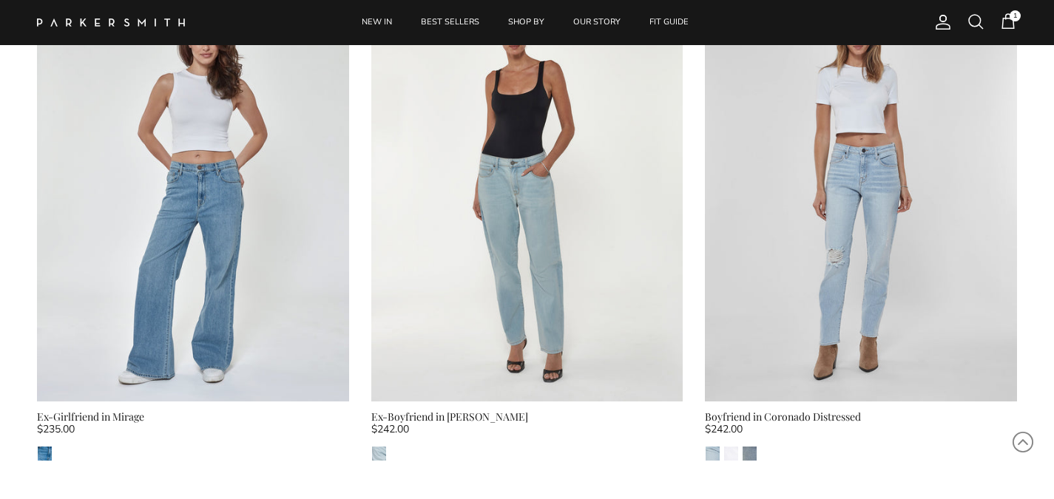
scroll to position [672, 0]
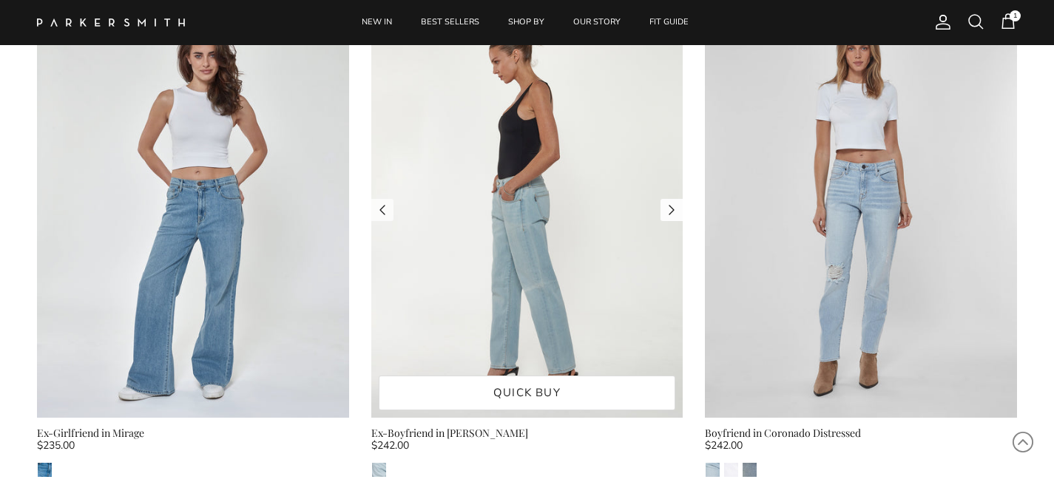
click at [666, 206] on link "Next" at bounding box center [672, 210] width 22 height 22
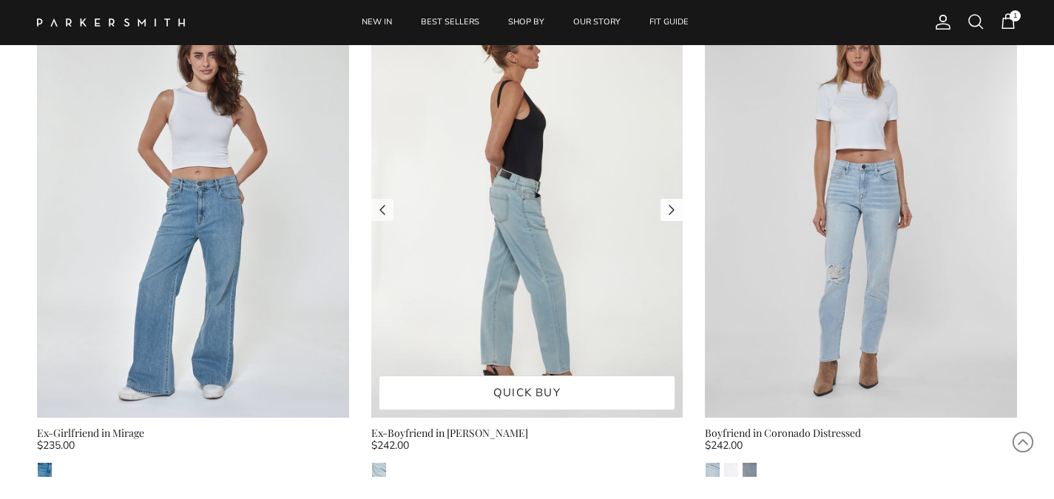
click at [666, 206] on link "Next" at bounding box center [672, 210] width 22 height 22
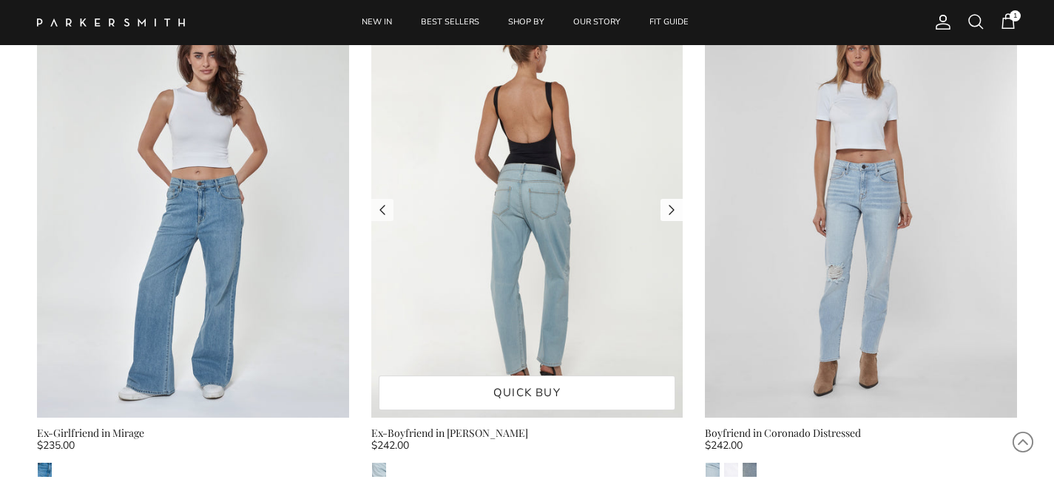
click at [666, 206] on link "Next" at bounding box center [672, 210] width 22 height 22
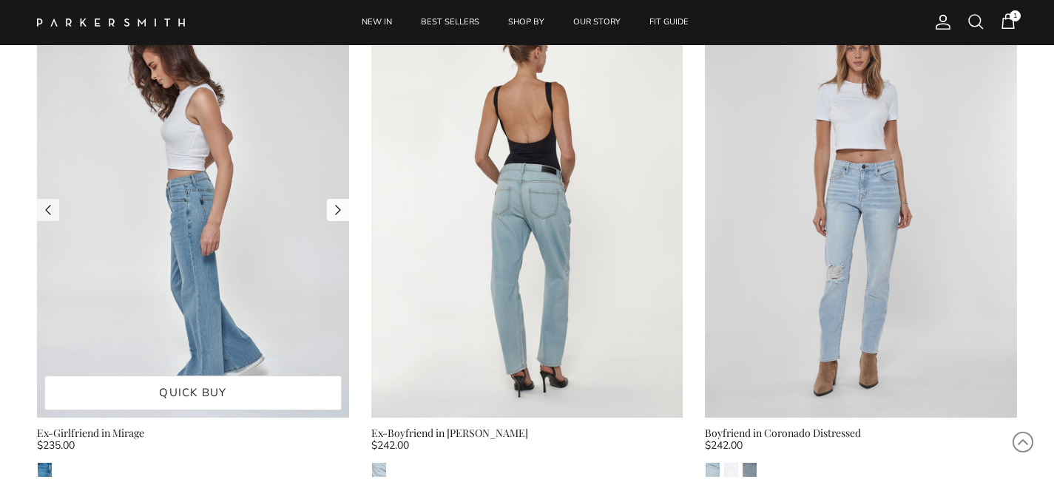
click at [337, 210] on link "Next" at bounding box center [338, 210] width 22 height 22
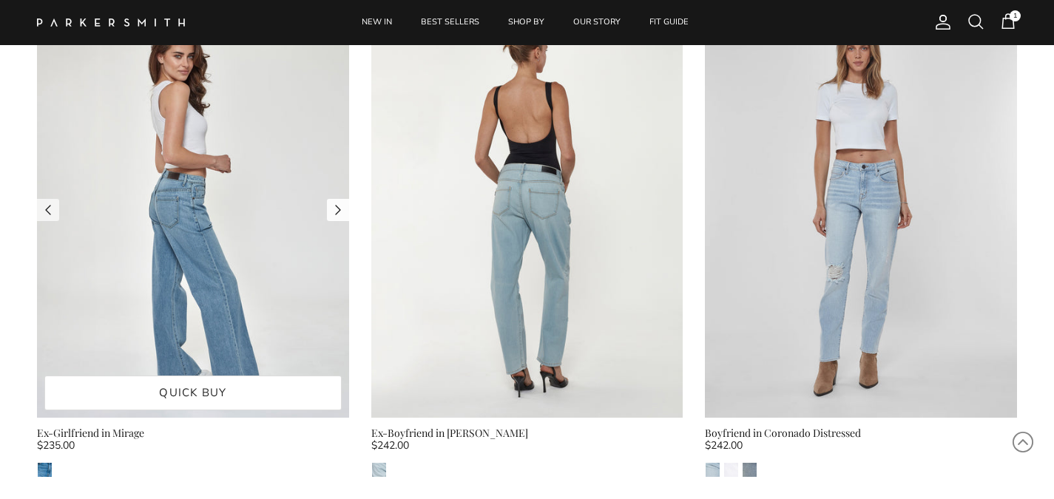
click at [337, 210] on link "Next" at bounding box center [338, 210] width 22 height 22
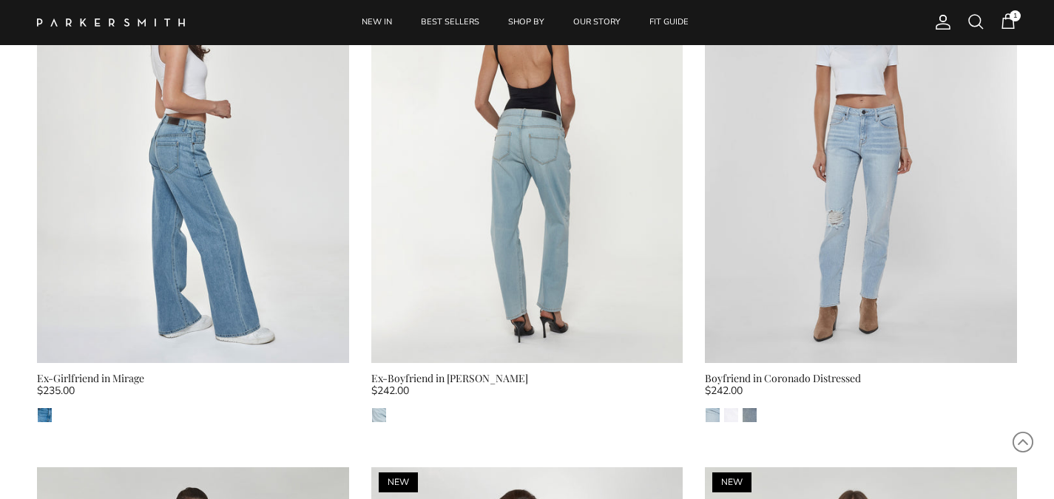
scroll to position [745, 0]
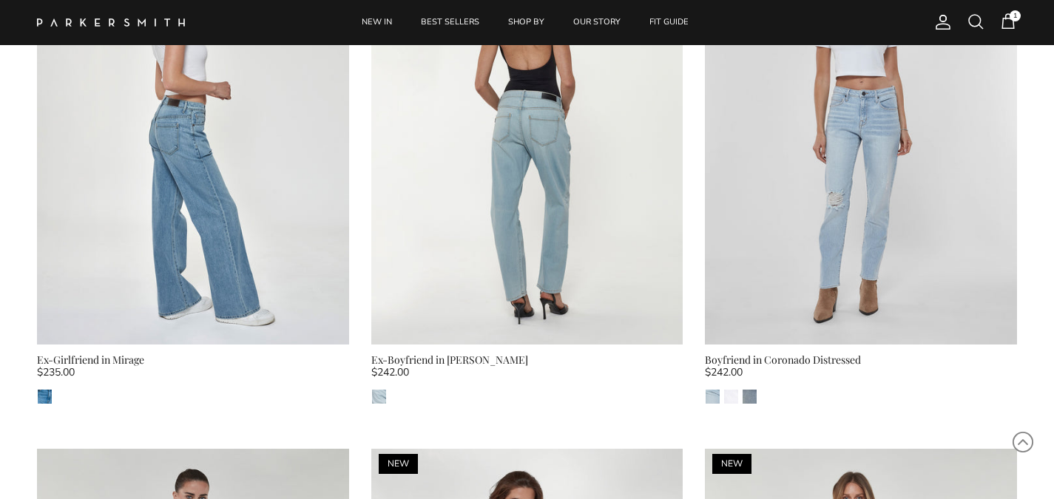
click at [183, 365] on div "Ex-Girlfriend in Mirage" at bounding box center [193, 360] width 312 height 16
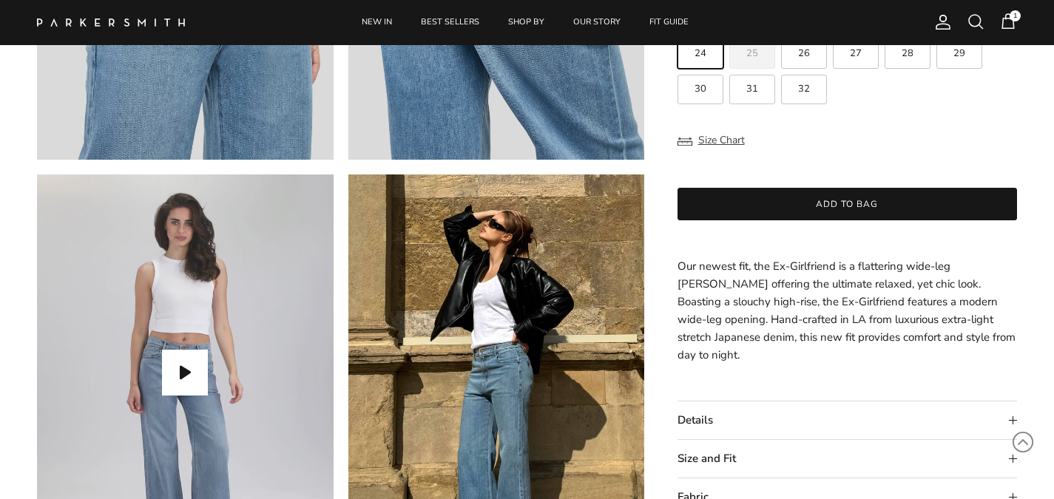
scroll to position [1185, 0]
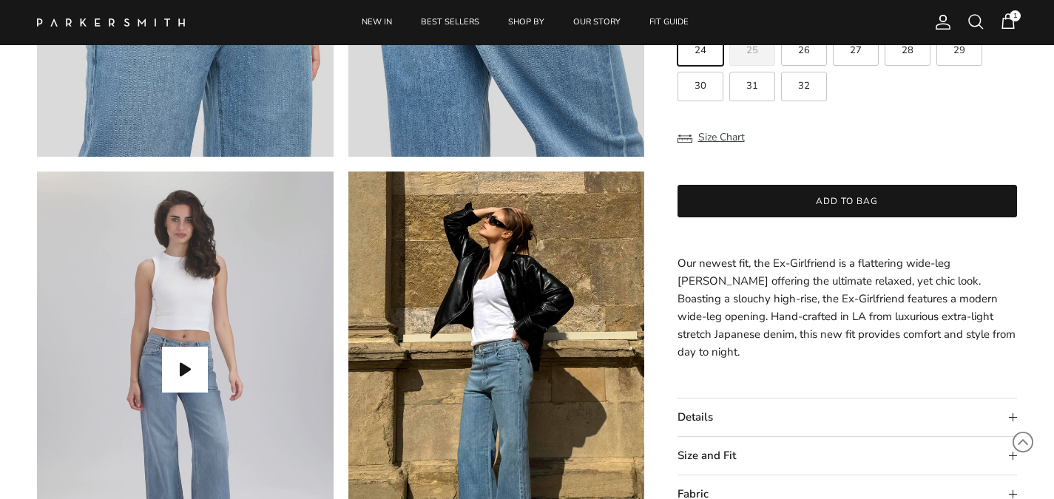
click at [942, 367] on div "Ex-Girlfriend in Mirage $235.00 Unit price / Unavailable Color: Mirage Mirage S…" at bounding box center [848, 229] width 340 height 679
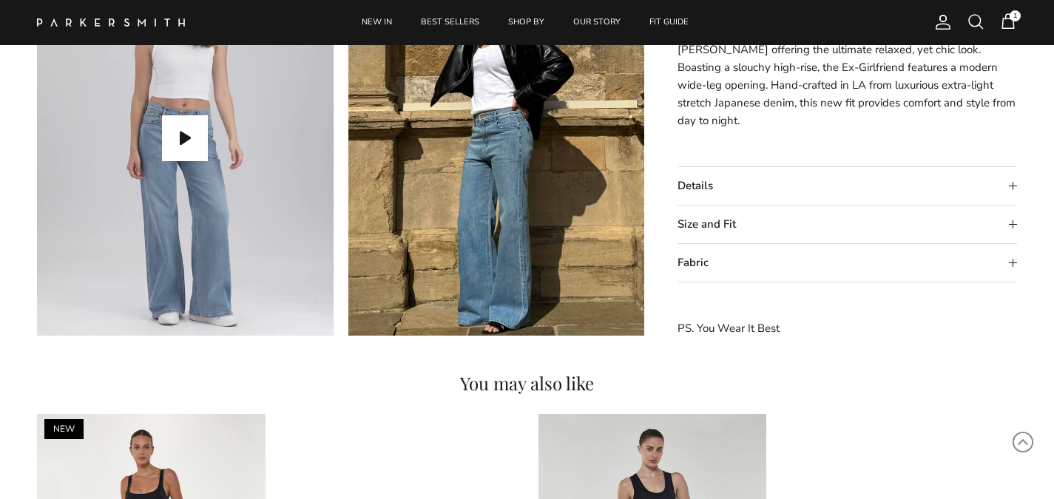
scroll to position [1418, 0]
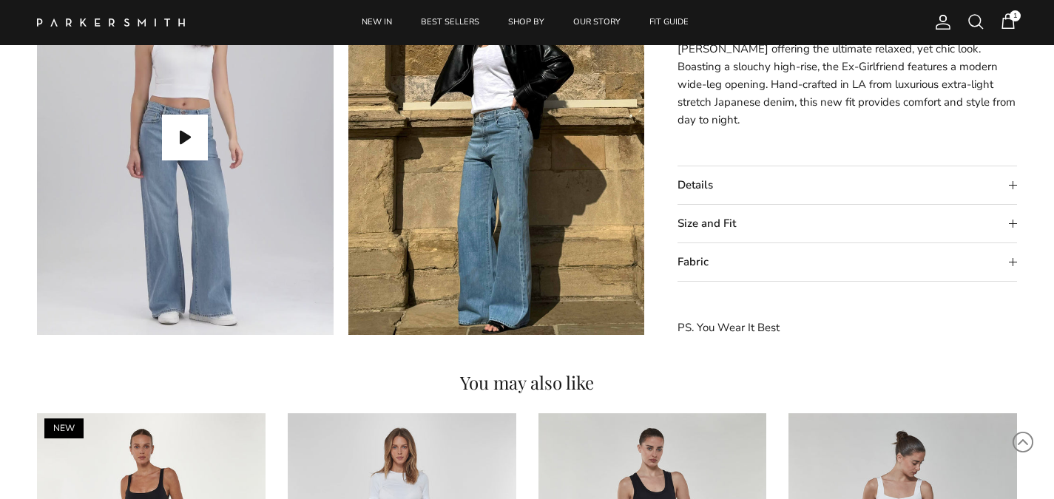
click at [864, 247] on summary "Fabric" at bounding box center [848, 262] width 340 height 38
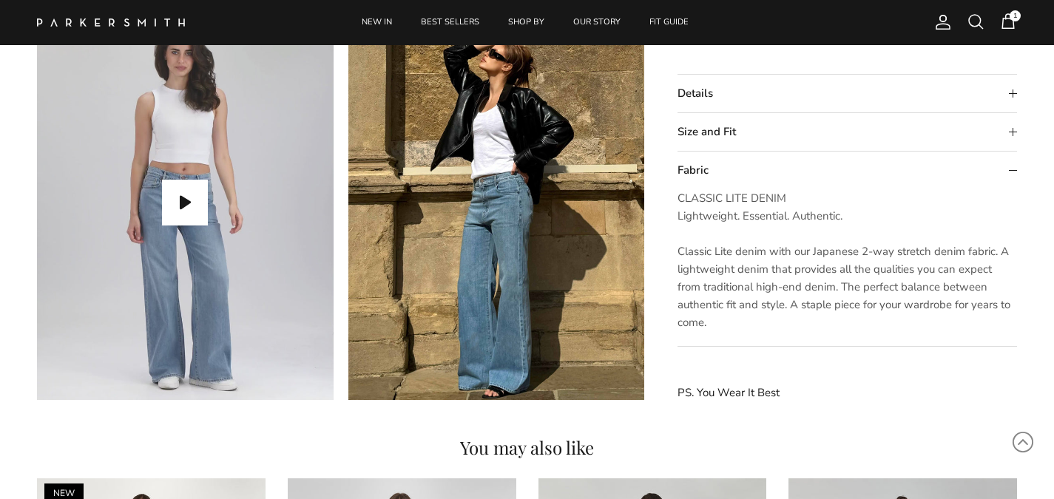
scroll to position [1343, 0]
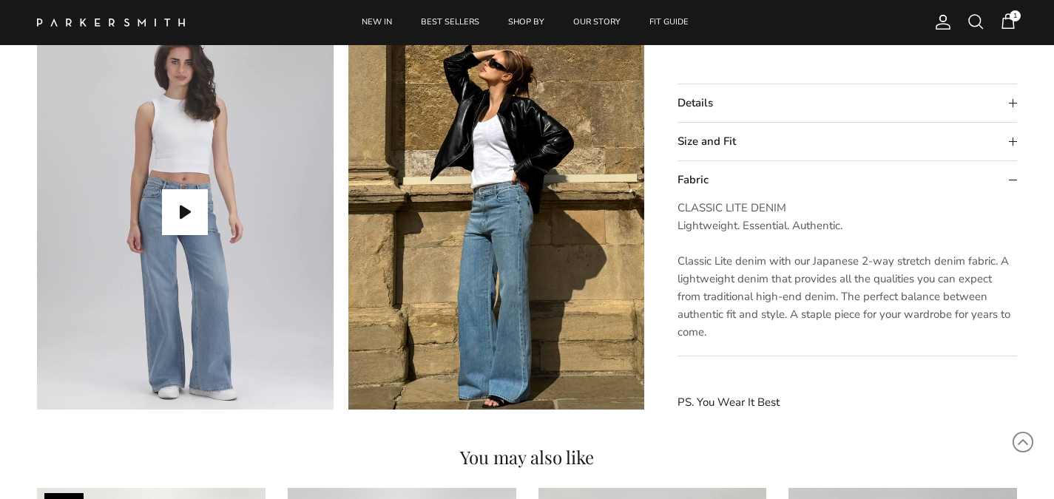
click at [1011, 139] on summary "Size and Fit" at bounding box center [848, 142] width 340 height 38
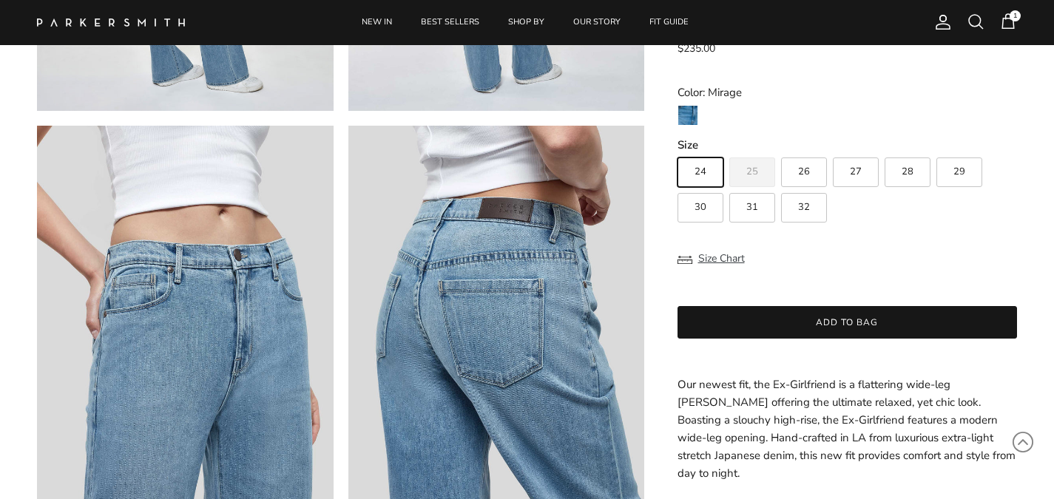
scroll to position [815, 0]
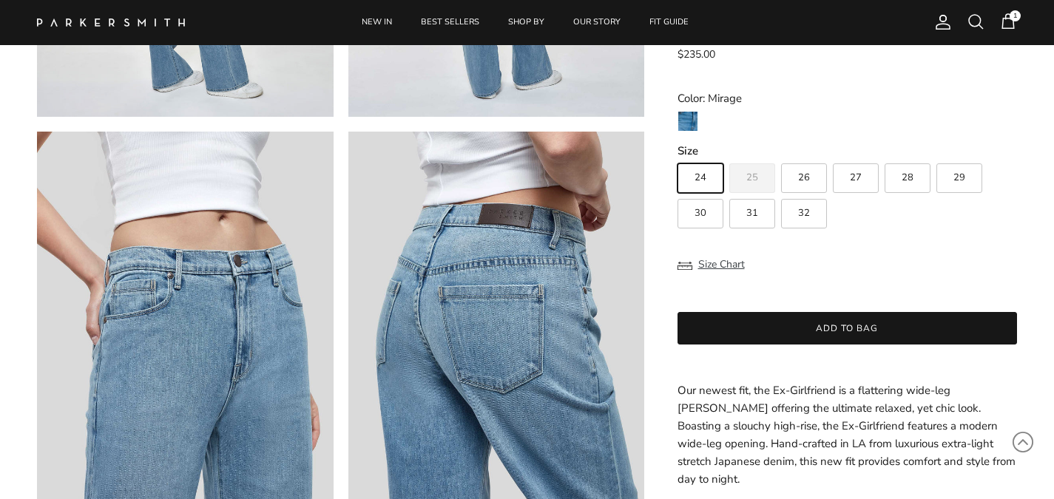
click at [803, 218] on span "32" at bounding box center [804, 214] width 12 height 10
click at [678, 158] on input "32" at bounding box center [677, 157] width 1 height 1
radio input "true"
click at [686, 279] on button "Size Chart" at bounding box center [711, 265] width 67 height 28
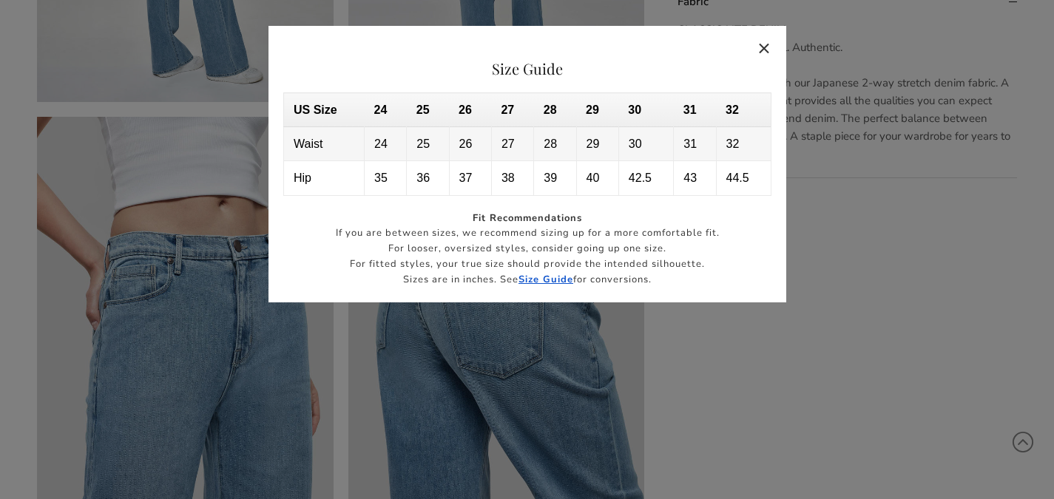
click at [764, 53] on button "Close" at bounding box center [765, 48] width 34 height 34
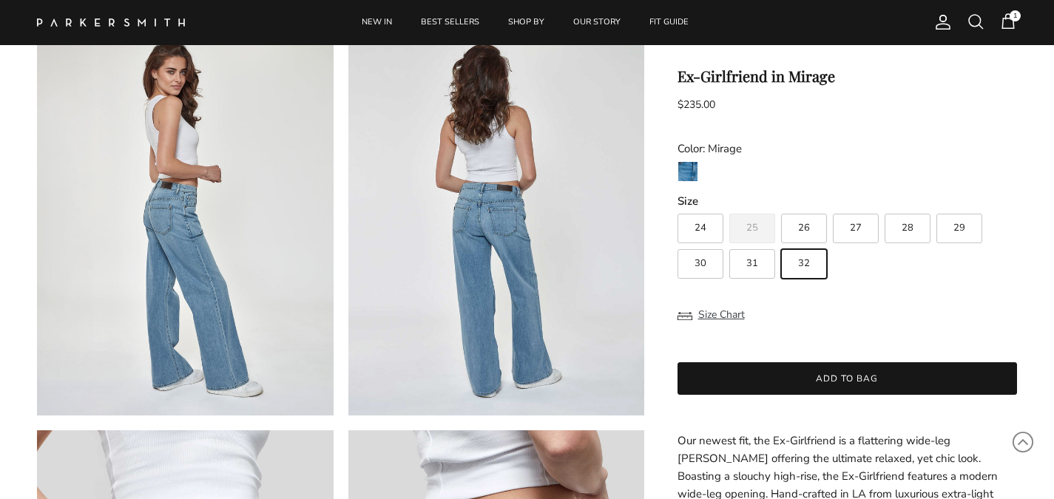
scroll to position [513, 0]
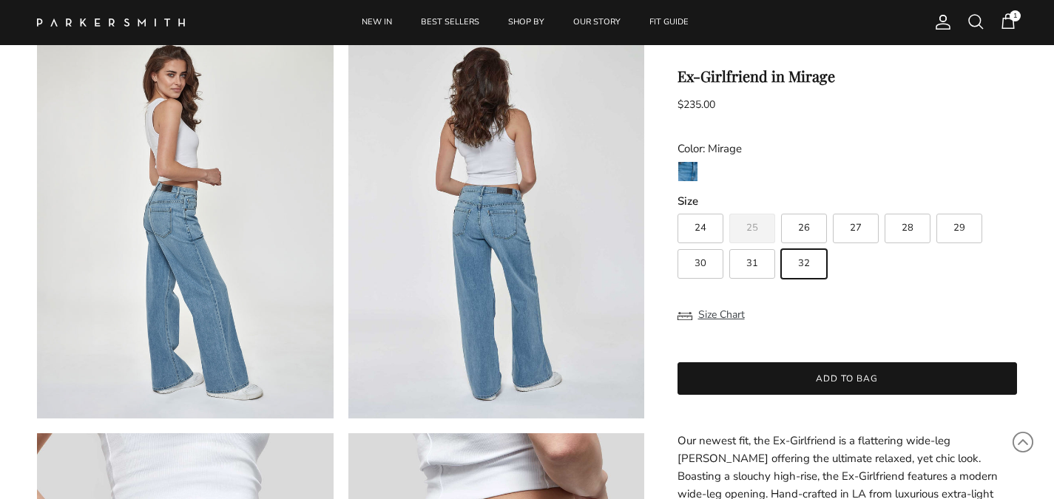
click at [1020, 27] on div "Search NEW IN BEST SELLERS SHOP BY OUR STORY FIT GUIDE Account Search Cart 1" at bounding box center [527, 22] width 1054 height 45
click at [1008, 23] on span "1" at bounding box center [1009, 22] width 18 height 18
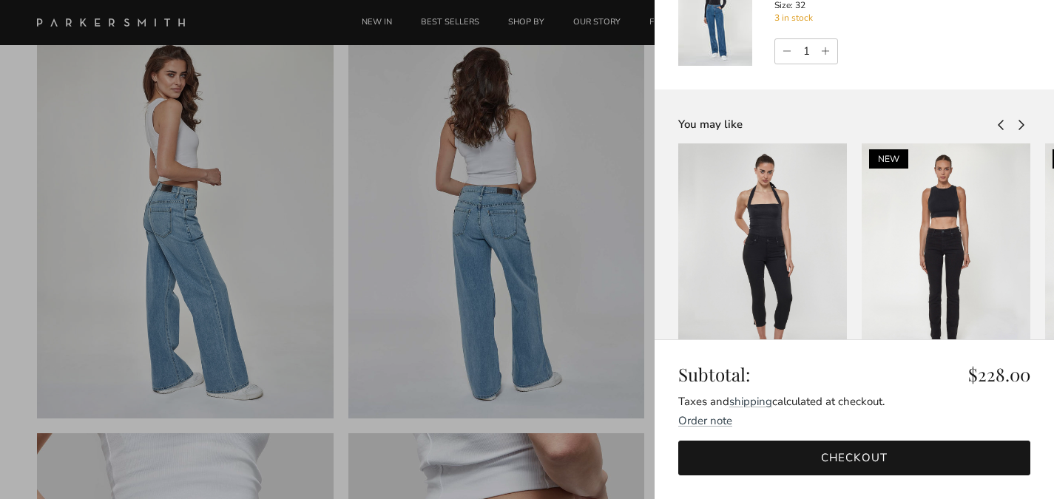
scroll to position [0, 0]
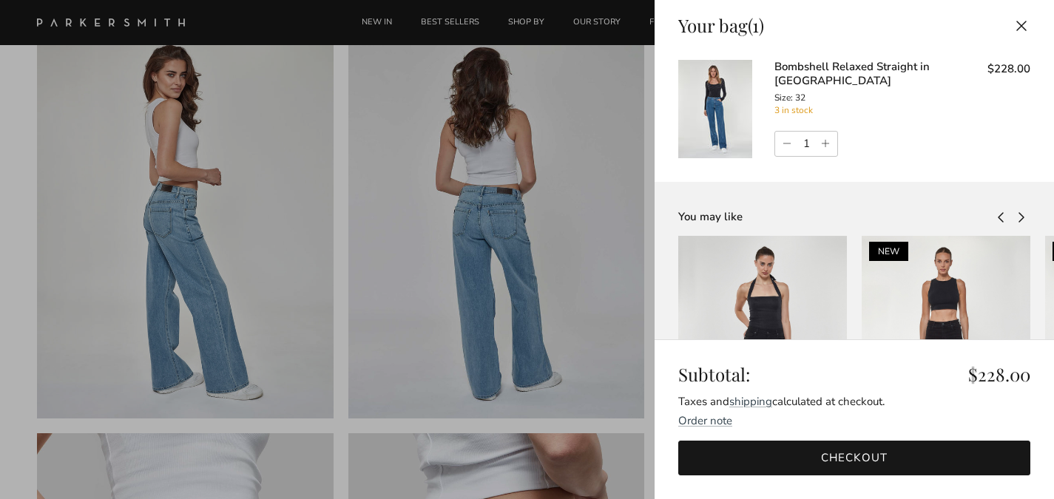
click at [1022, 25] on button "Close" at bounding box center [1021, 25] width 33 height 33
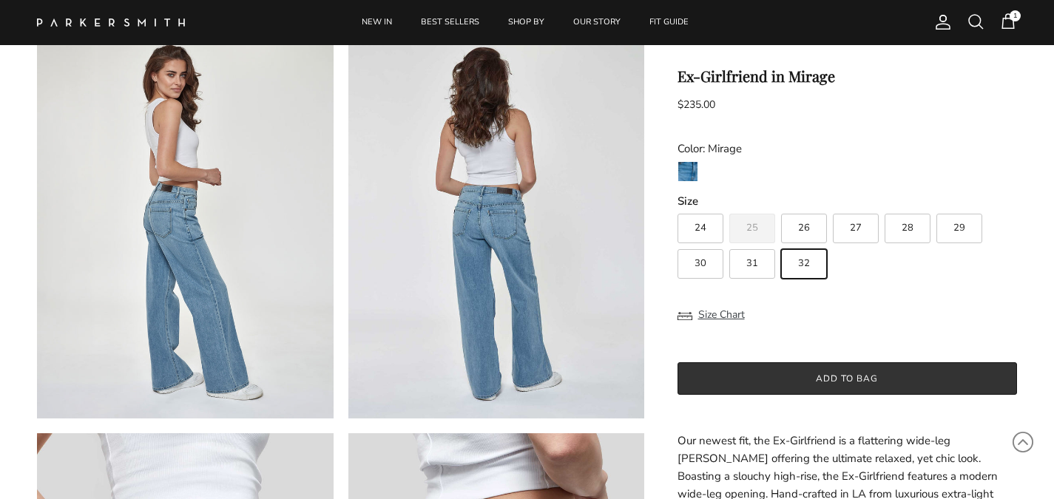
click at [882, 383] on button "Add to bag" at bounding box center [848, 379] width 340 height 33
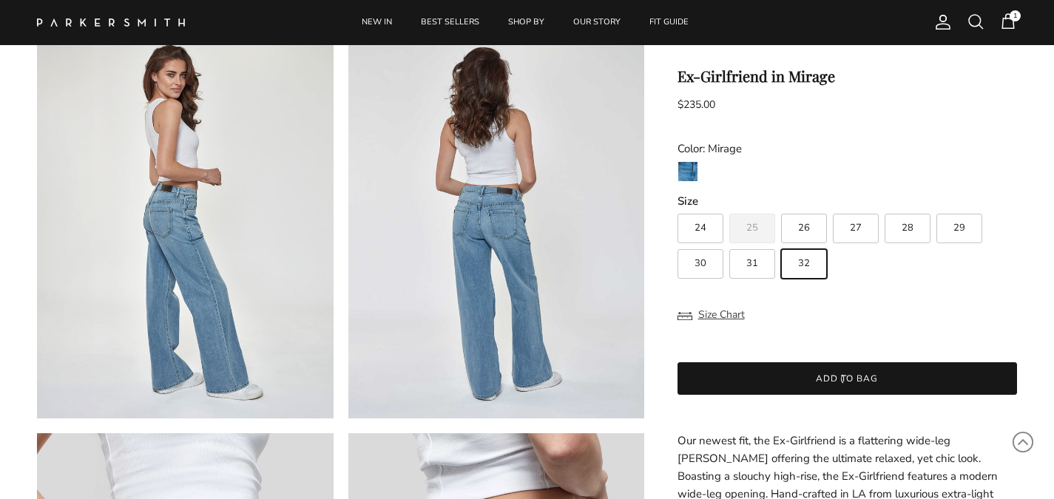
scroll to position [0, 0]
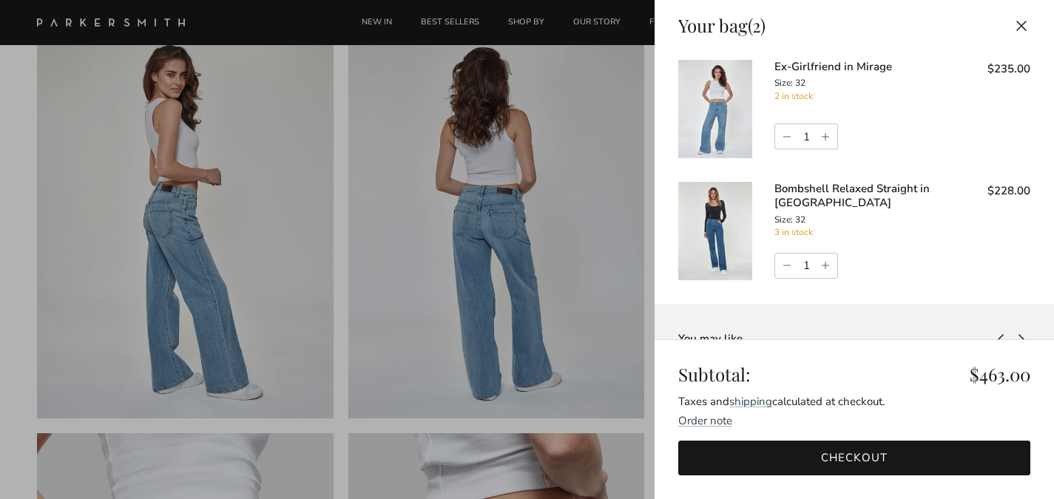
click at [789, 260] on link "Decrease quantity" at bounding box center [785, 266] width 20 height 25
type input "0"
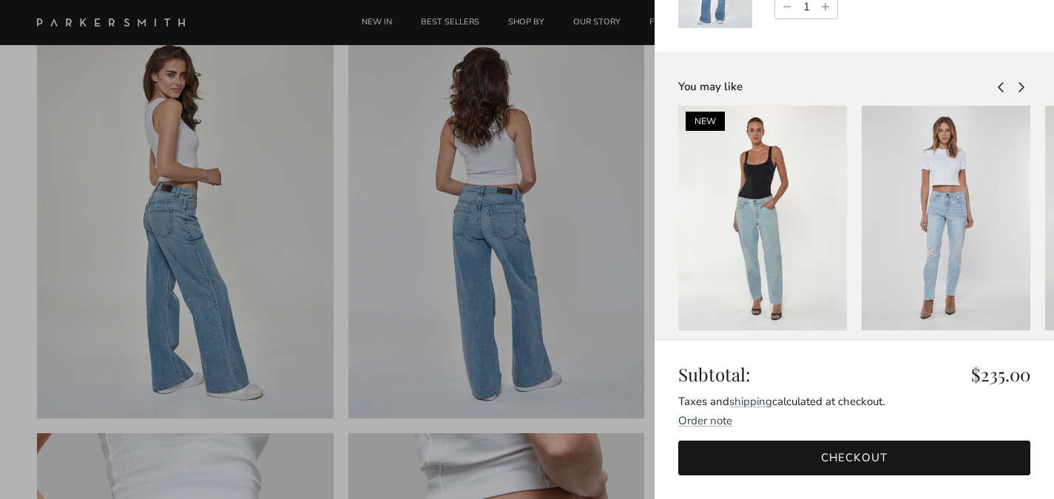
scroll to position [189, 0]
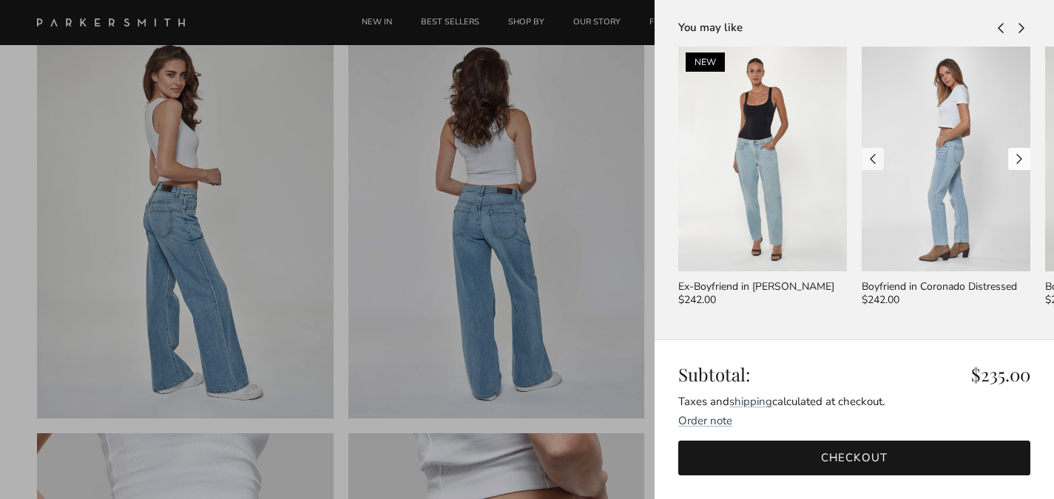
click at [1021, 163] on link "Next" at bounding box center [1019, 159] width 22 height 22
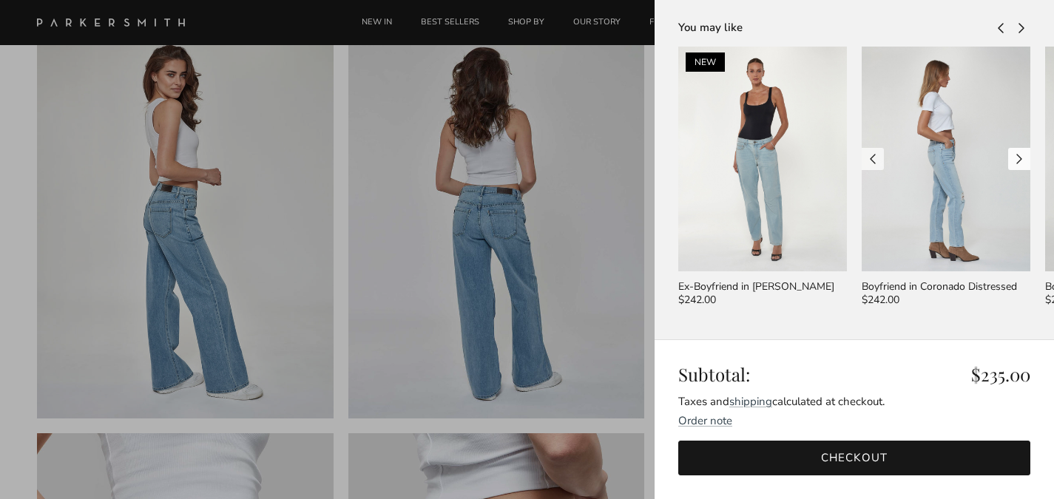
click at [1021, 163] on link "Next" at bounding box center [1019, 159] width 22 height 22
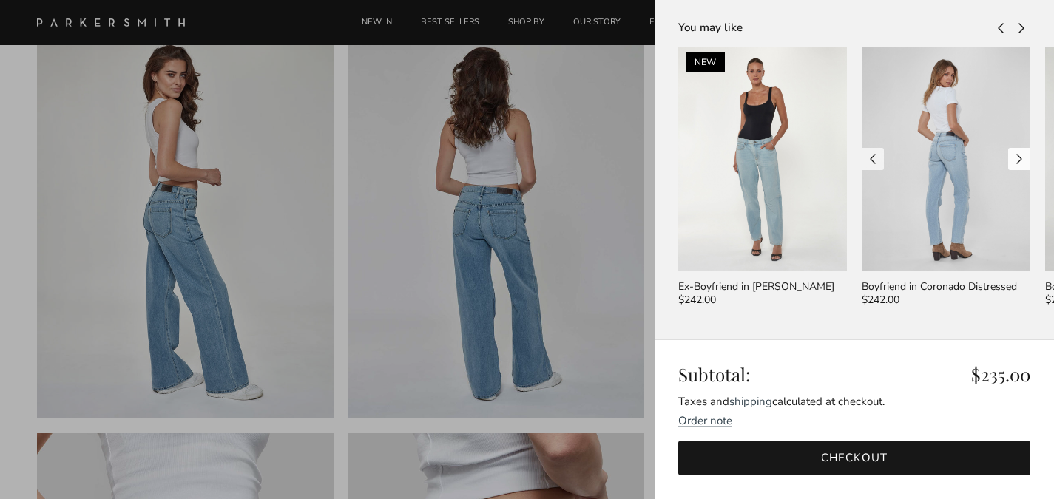
click at [1021, 163] on link "Next" at bounding box center [1019, 159] width 22 height 22
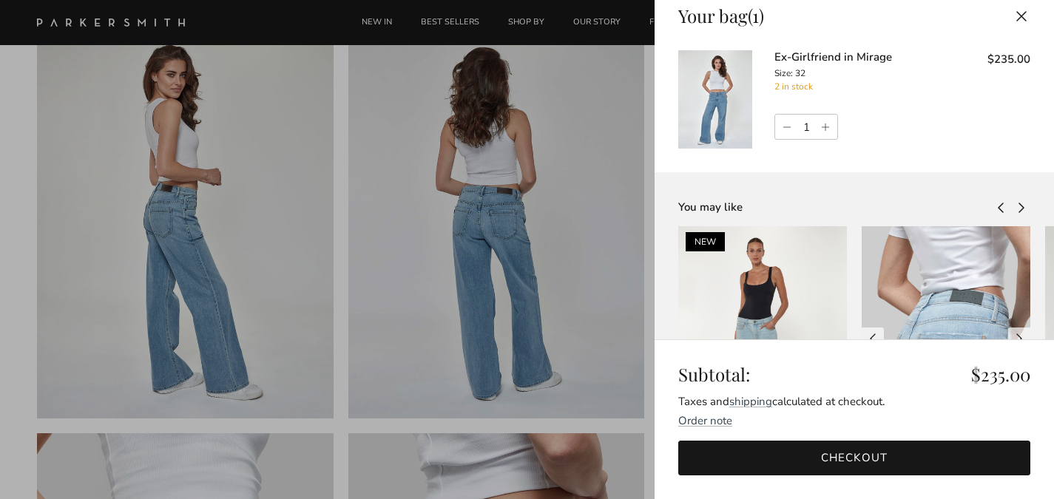
scroll to position [0, 0]
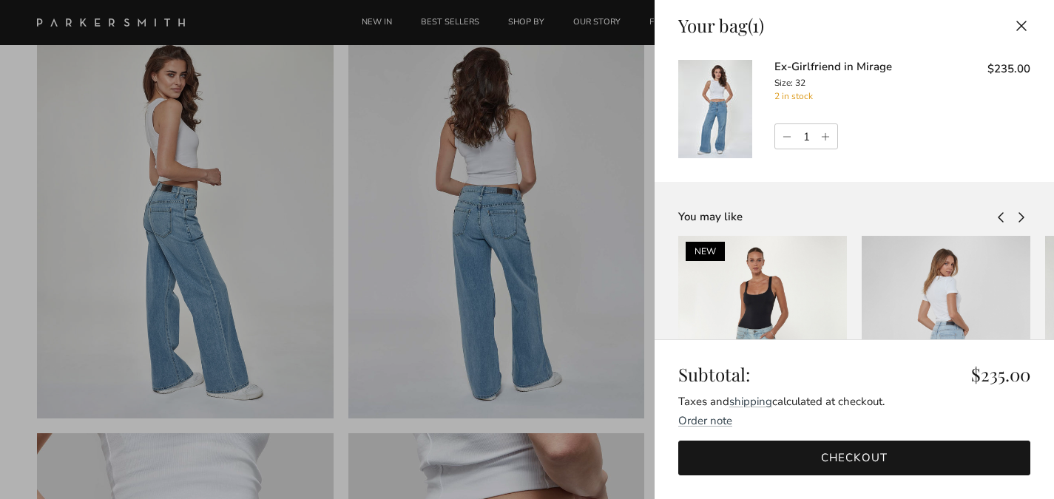
click at [876, 468] on link "Checkout" at bounding box center [854, 458] width 352 height 35
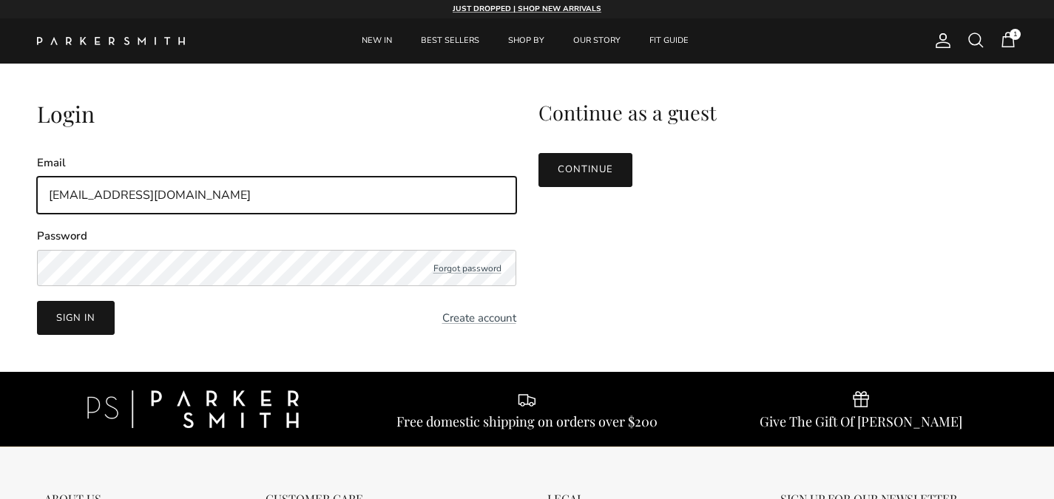
type input "fabienneslama@icloud.com"
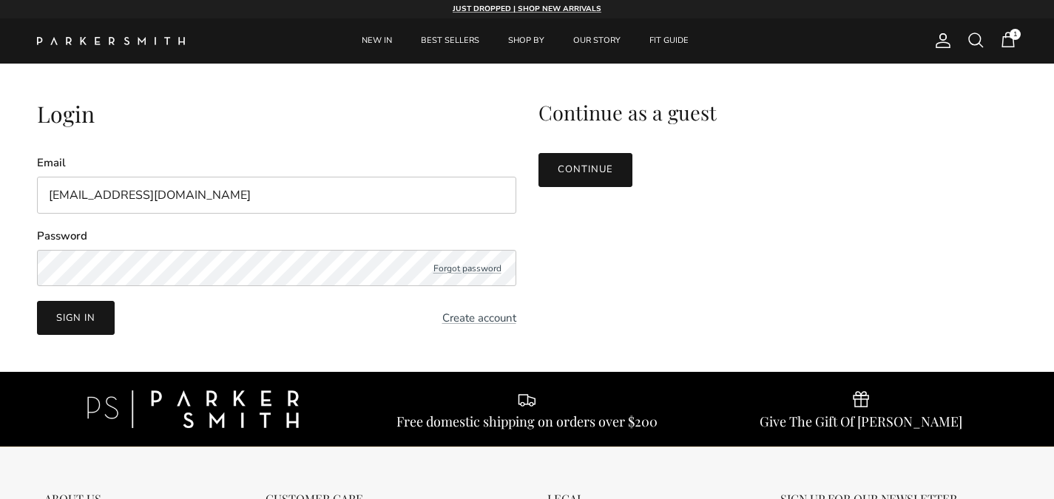
click at [64, 325] on button "Sign in" at bounding box center [76, 318] width 78 height 34
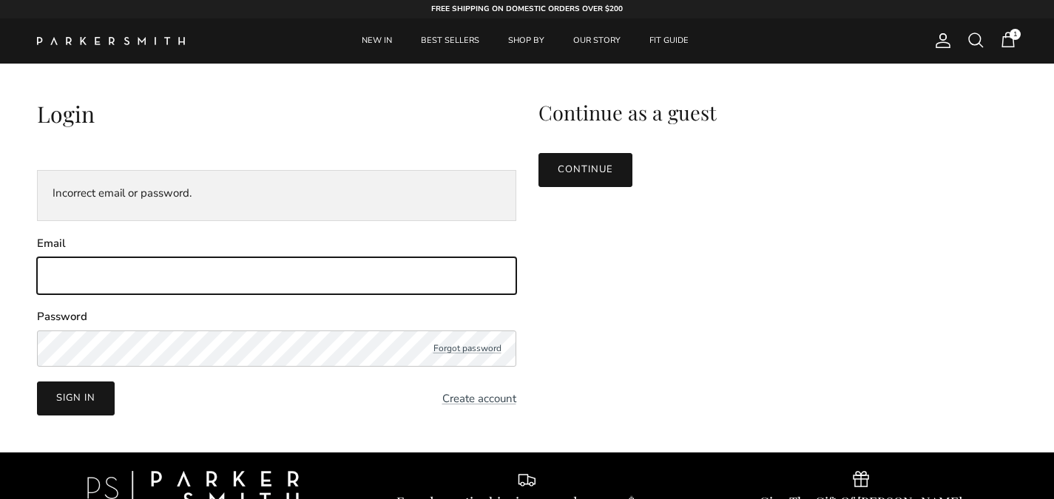
type input "[EMAIL_ADDRESS][DOMAIN_NAME]"
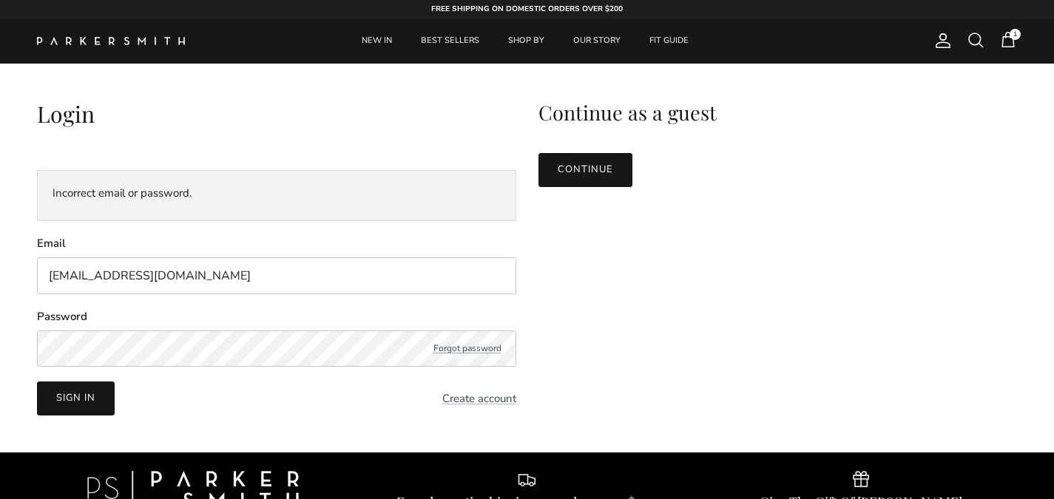
click at [95, 399] on button "Sign in" at bounding box center [76, 399] width 78 height 34
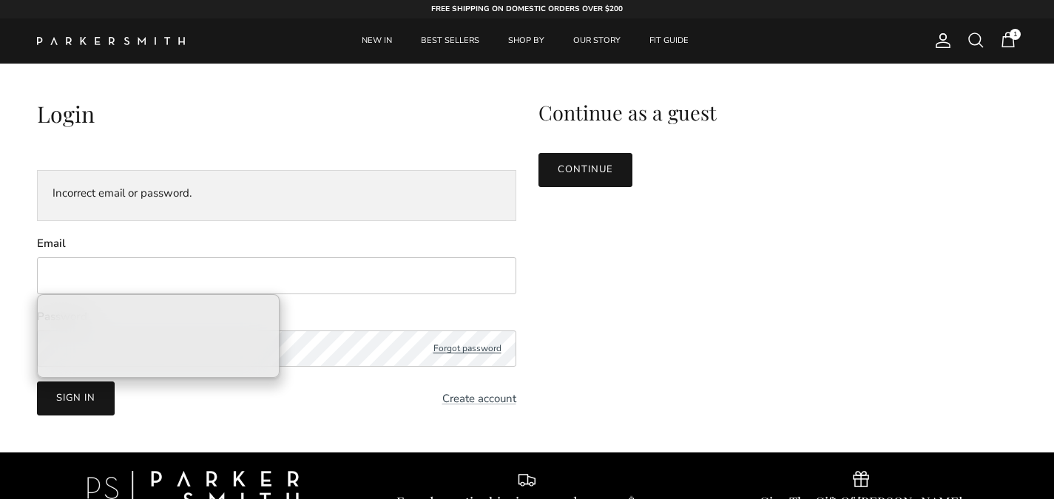
click at [475, 350] on link "Forgot password" at bounding box center [468, 349] width 68 height 12
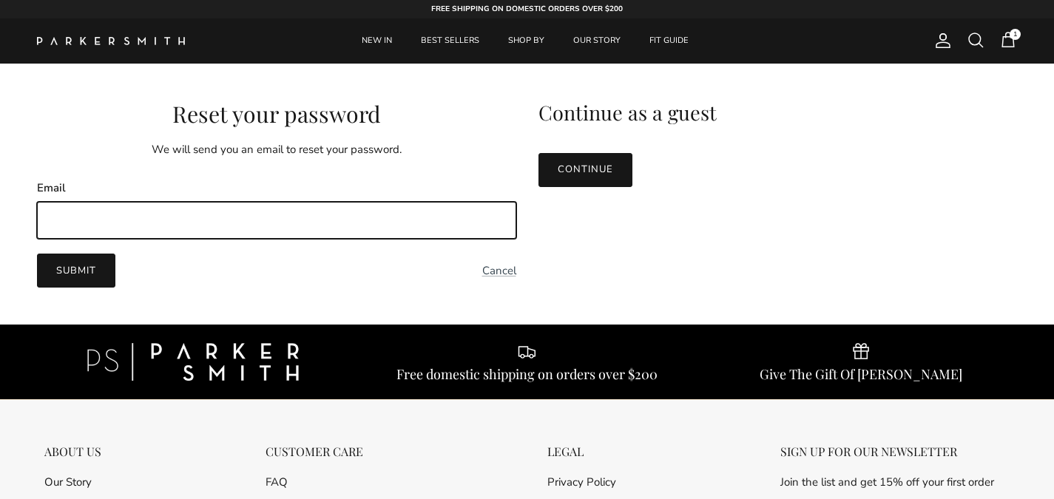
click at [226, 233] on input "Email" at bounding box center [276, 220] width 479 height 37
type input "[EMAIL_ADDRESS][DOMAIN_NAME]"
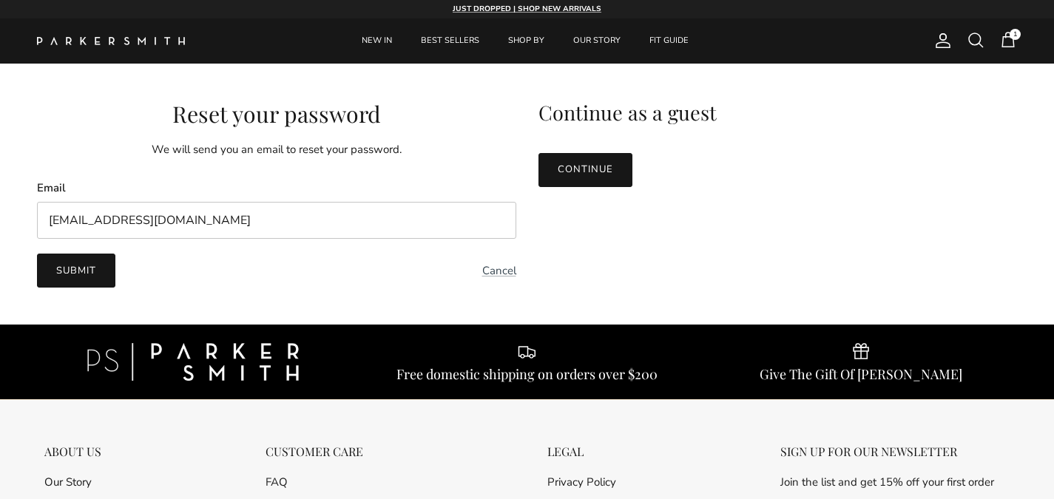
click at [90, 274] on button "Submit" at bounding box center [76, 271] width 78 height 34
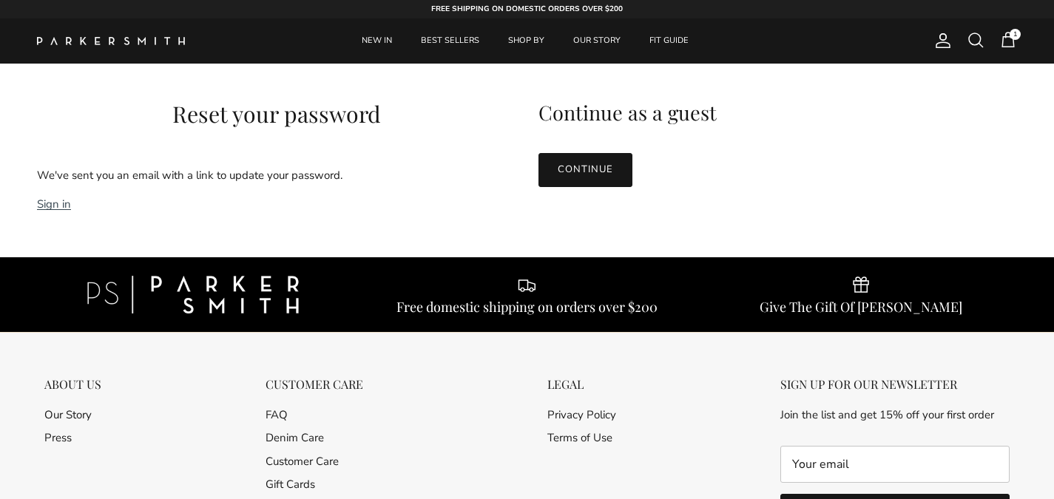
click at [55, 207] on link "Sign in" at bounding box center [54, 204] width 34 height 15
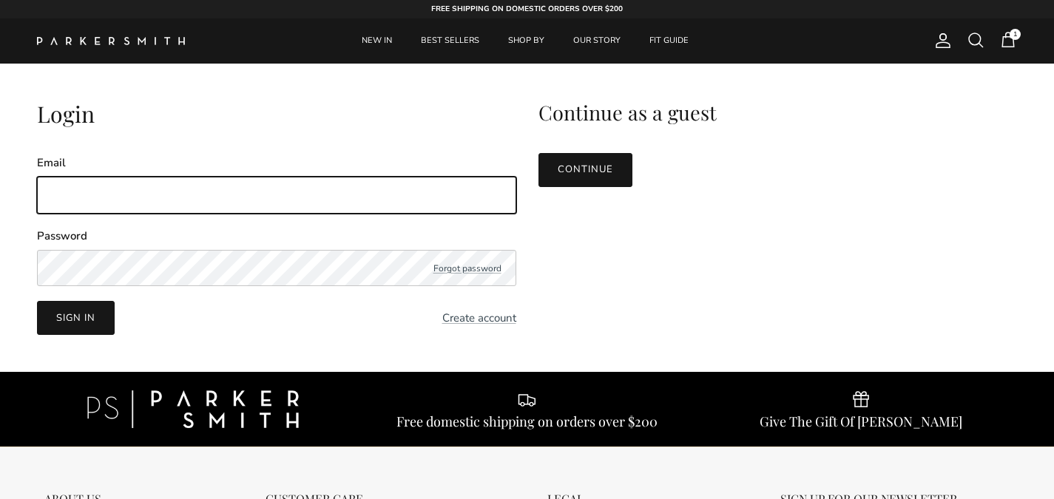
click at [169, 194] on input "Email" at bounding box center [276, 195] width 479 height 37
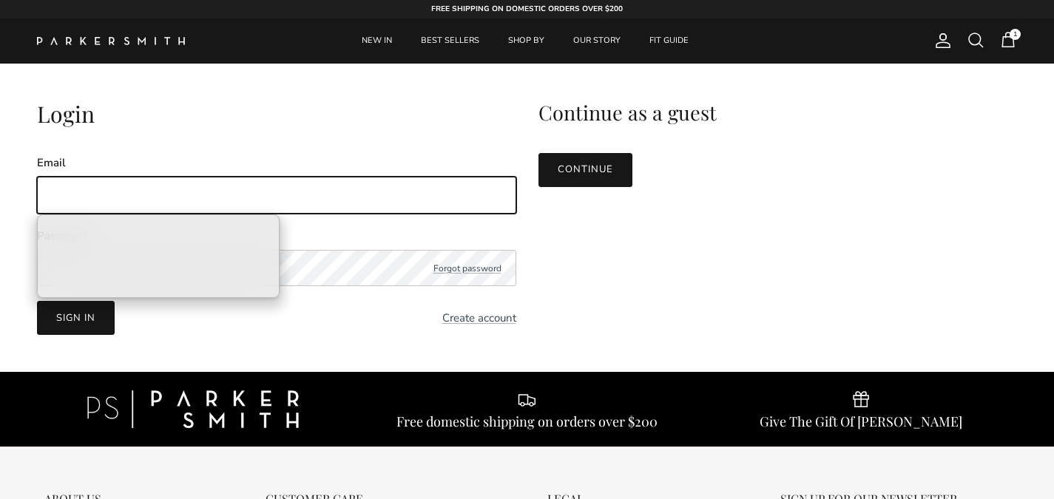
type input "[EMAIL_ADDRESS][DOMAIN_NAME]"
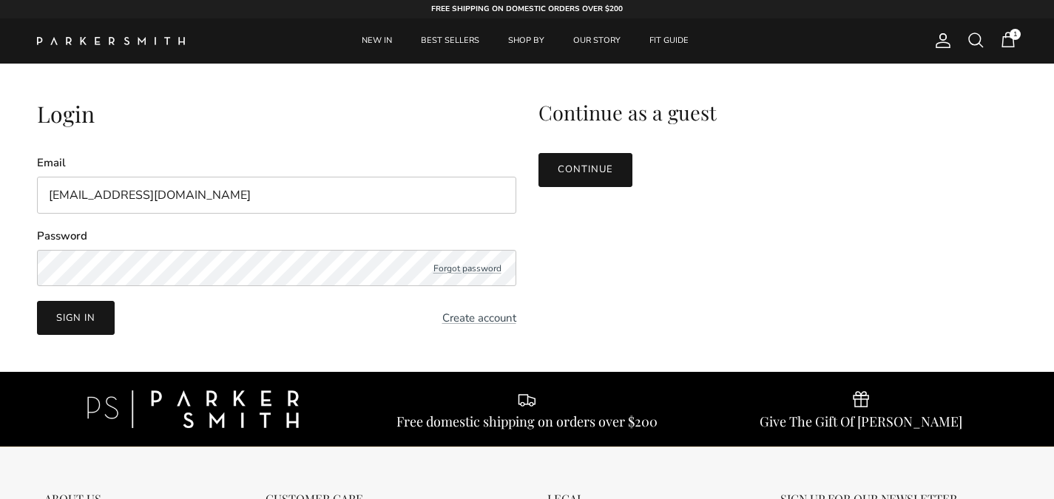
click at [81, 326] on button "Sign in" at bounding box center [76, 318] width 78 height 34
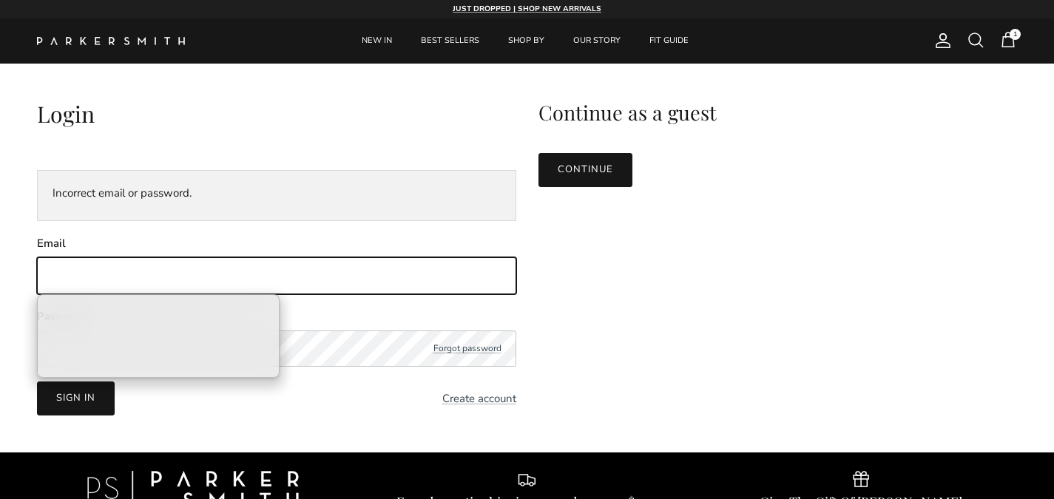
click at [183, 272] on input "Email" at bounding box center [276, 275] width 479 height 37
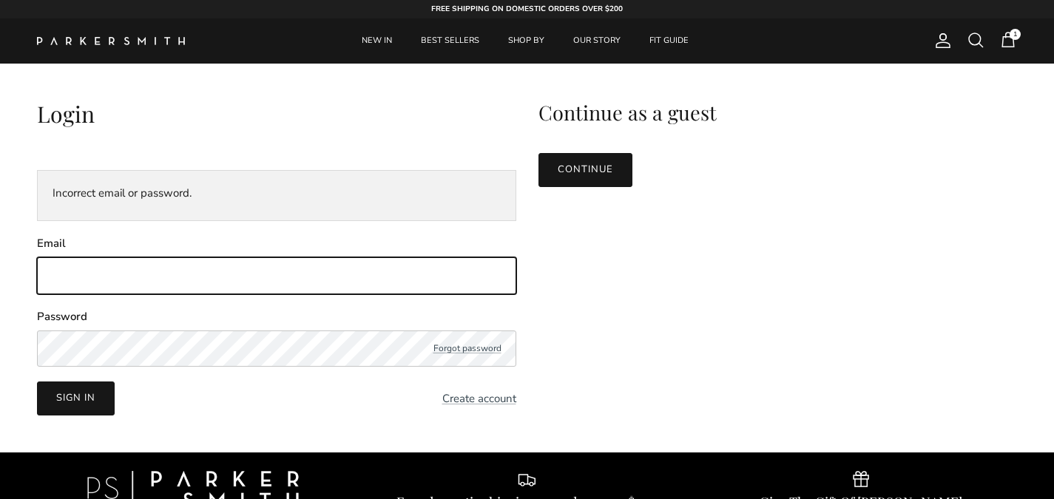
type input "[EMAIL_ADDRESS][DOMAIN_NAME]"
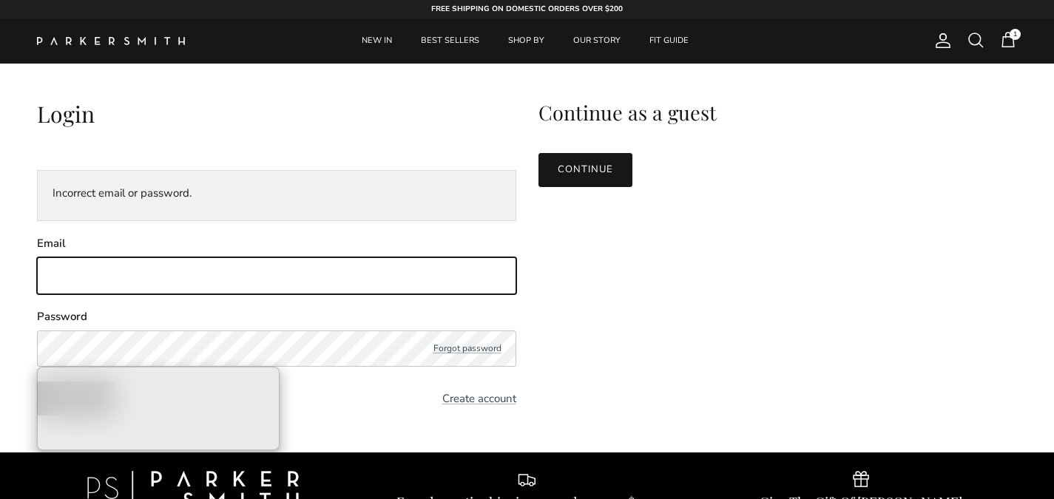
type input "fabienneslama@icloud.com"
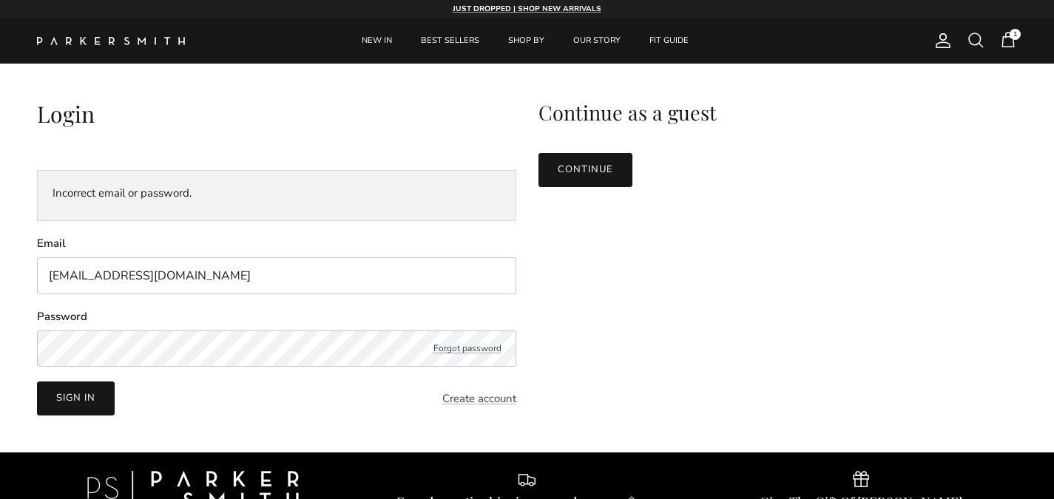
click at [78, 403] on button "Sign in" at bounding box center [76, 399] width 78 height 34
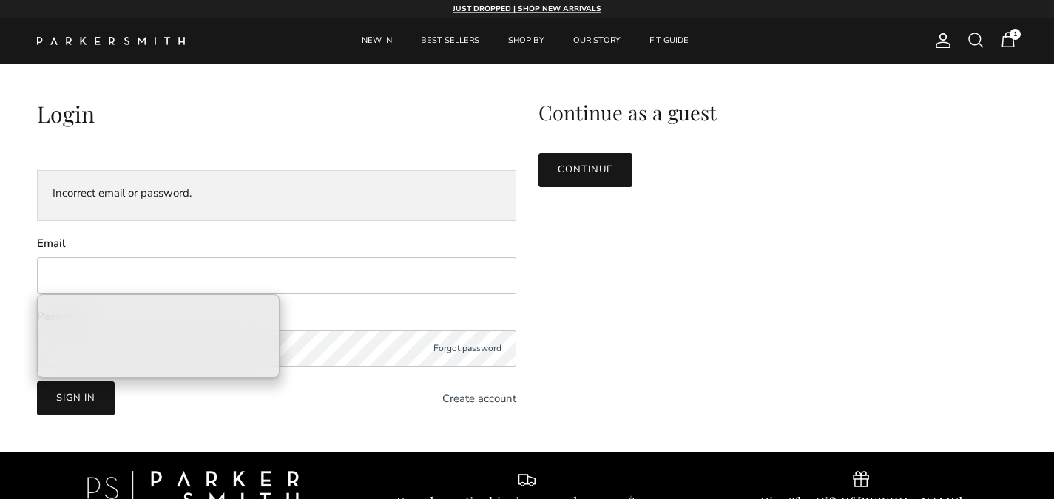
click at [943, 44] on span "Account" at bounding box center [943, 41] width 18 height 18
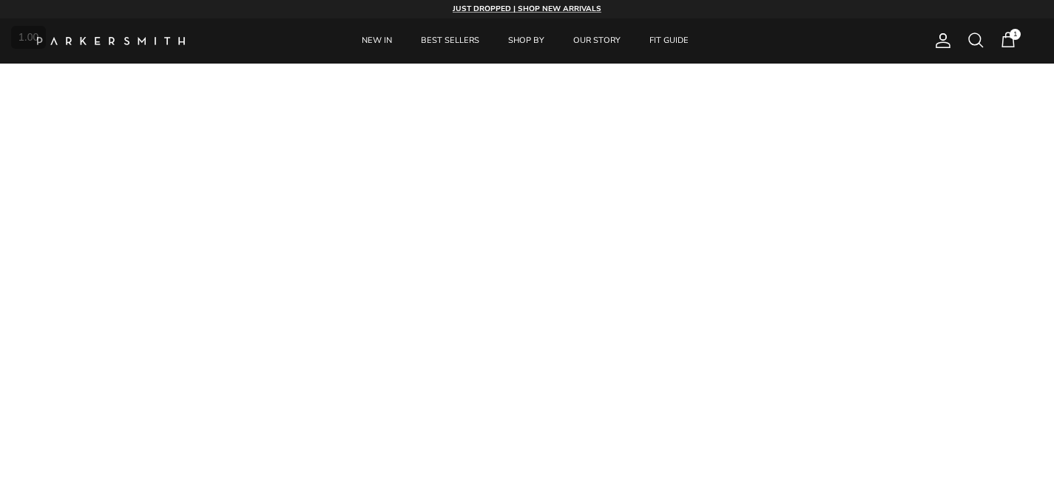
click at [1005, 44] on span "1" at bounding box center [1009, 40] width 18 height 18
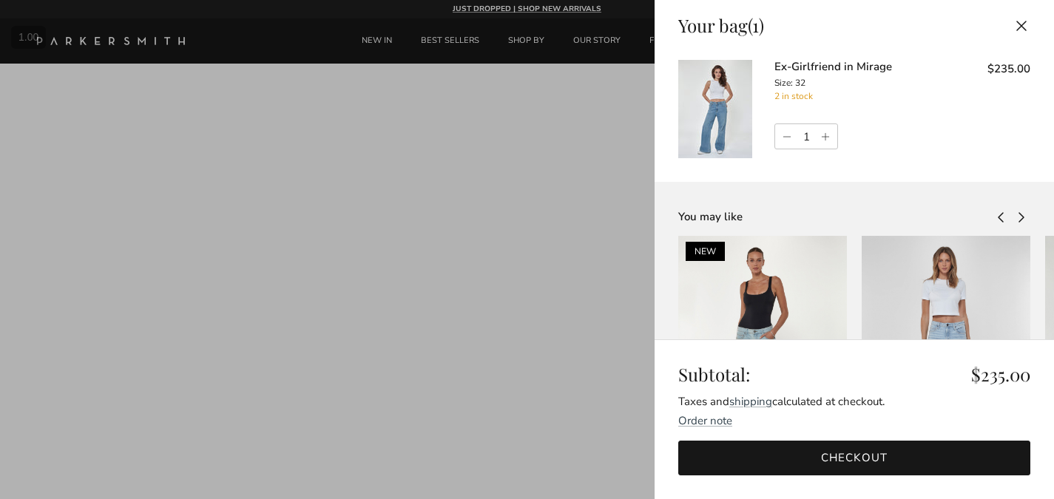
click at [847, 461] on link "Checkout" at bounding box center [854, 458] width 352 height 35
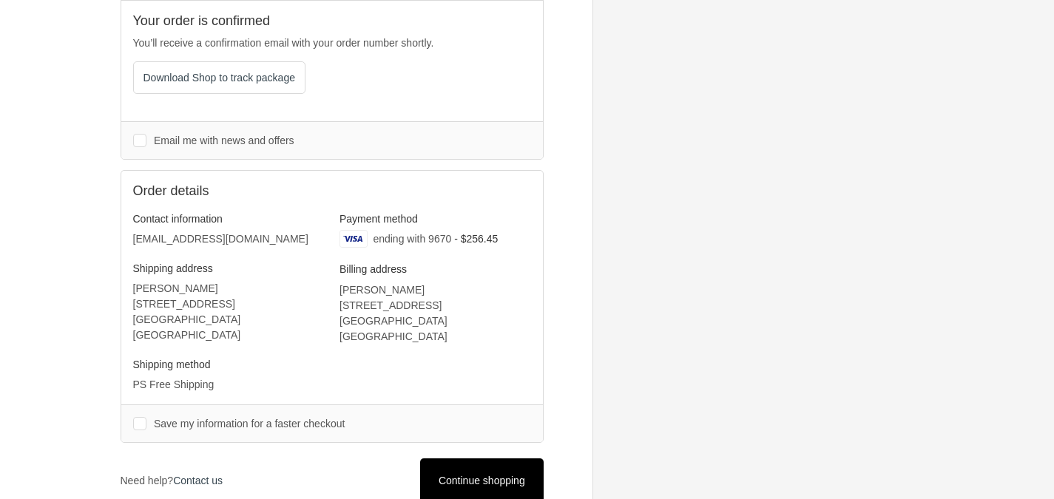
scroll to position [421, 0]
